Goal: Check status: Check status

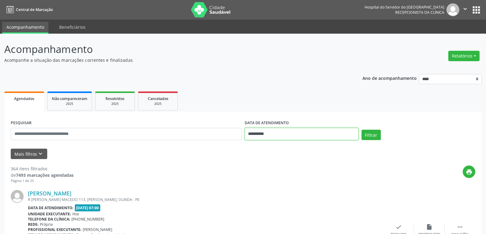
click at [257, 130] on input "**********" at bounding box center [302, 134] width 114 height 12
click at [188, 125] on div "PESQUISAR" at bounding box center [126, 132] width 234 height 26
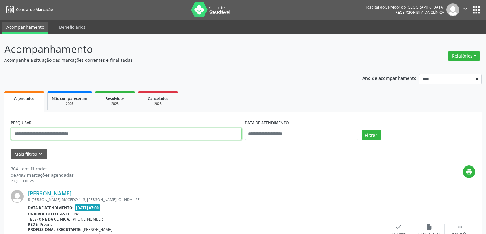
click at [184, 134] on input "text" at bounding box center [126, 134] width 231 height 12
paste input "**********"
click at [361, 130] on button "Filtrar" at bounding box center [370, 135] width 19 height 10
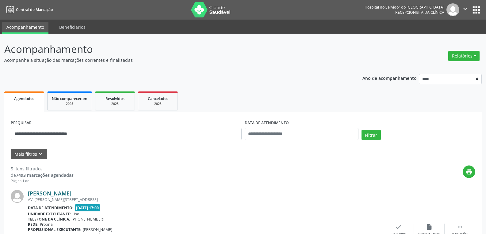
click at [71, 195] on link "[PERSON_NAME]" at bounding box center [50, 193] width 44 height 7
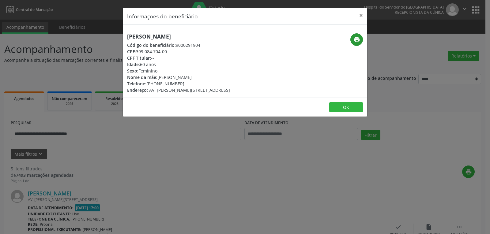
click at [363, 36] on div "print" at bounding box center [327, 63] width 82 height 60
click at [359, 36] on icon "print" at bounding box center [357, 39] width 7 height 7
drag, startPoint x: 156, startPoint y: 83, endPoint x: 197, endPoint y: 85, distance: 41.4
click at [197, 85] on div "Telefone: [PHONE_NUMBER]" at bounding box center [178, 84] width 103 height 6
copy div "98862-3614"
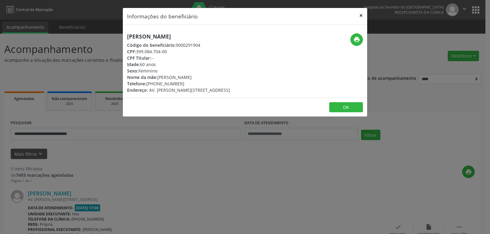
click at [358, 17] on button "×" at bounding box center [361, 15] width 12 height 15
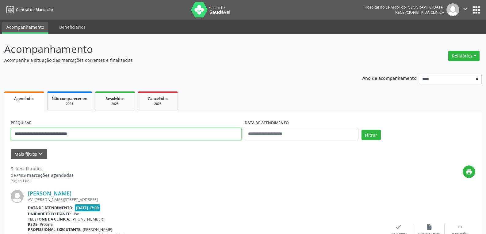
drag, startPoint x: 100, startPoint y: 133, endPoint x: 0, endPoint y: 154, distance: 101.8
paste input "text"
click at [361, 130] on button "Filtrar" at bounding box center [370, 135] width 19 height 10
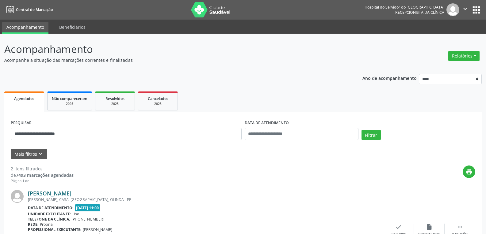
click at [71, 192] on link "[PERSON_NAME]" at bounding box center [50, 193] width 44 height 7
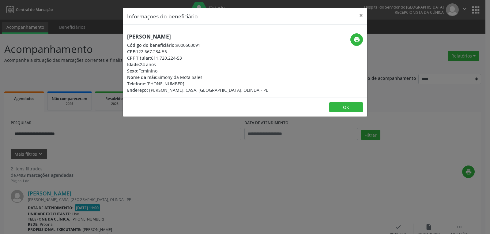
click at [351, 34] on div "print" at bounding box center [326, 39] width 73 height 13
click at [358, 39] on icon "print" at bounding box center [357, 39] width 7 height 7
drag, startPoint x: 157, startPoint y: 77, endPoint x: 201, endPoint y: 77, distance: 43.5
click at [201, 77] on div "Nome da mãe: Simony da Mota Sales" at bounding box center [197, 77] width 141 height 6
click at [216, 73] on div "Sexo: [GEOGRAPHIC_DATA]" at bounding box center [197, 71] width 141 height 6
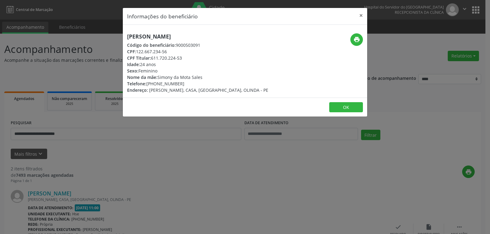
drag, startPoint x: 157, startPoint y: 84, endPoint x: 202, endPoint y: 84, distance: 45.3
click at [202, 84] on div "Telefone: [PHONE_NUMBER]" at bounding box center [197, 84] width 141 height 6
copy div "98714-0618"
click at [364, 14] on button "×" at bounding box center [361, 15] width 12 height 15
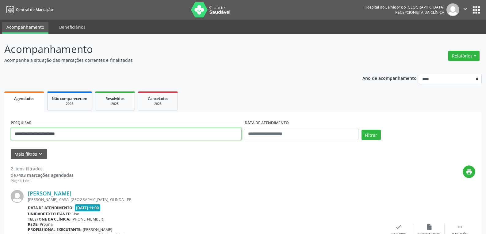
drag, startPoint x: 93, startPoint y: 128, endPoint x: 0, endPoint y: 93, distance: 99.9
click at [0, 98] on div "**********" at bounding box center [243, 208] width 486 height 348
paste input "*******"
type input "**********"
click at [361, 130] on button "Filtrar" at bounding box center [370, 135] width 19 height 10
